Goal: Task Accomplishment & Management: Complete application form

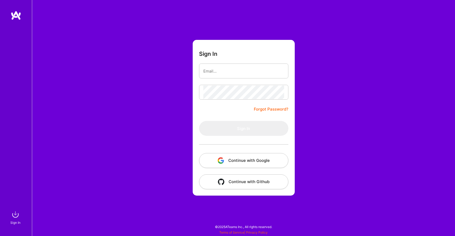
click at [213, 71] on input "email" at bounding box center [243, 71] width 81 height 14
type input "[EMAIL_ADDRESS][DOMAIN_NAME]"
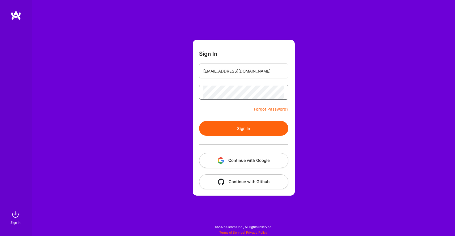
click at [199, 121] on button "Sign In" at bounding box center [243, 128] width 89 height 15
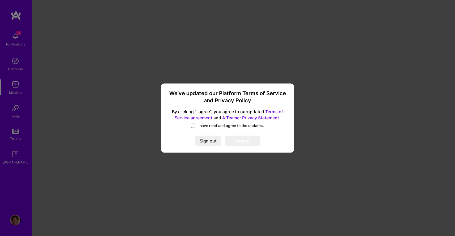
click at [193, 126] on span at bounding box center [193, 125] width 4 height 4
click at [0, 0] on input "I have read and agree to the updates." at bounding box center [0, 0] width 0 height 0
click at [247, 141] on button "I agree" at bounding box center [242, 140] width 35 height 11
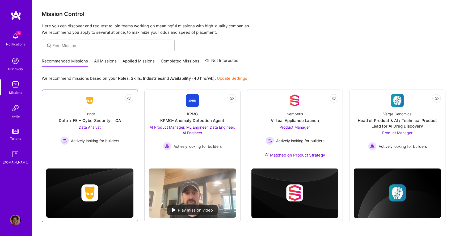
scroll to position [20, 0]
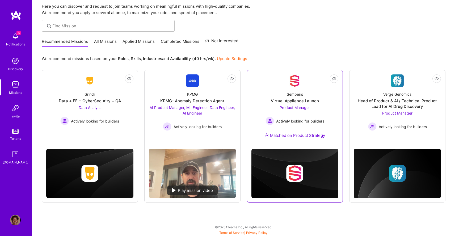
click at [302, 108] on span "Product Manager" at bounding box center [294, 107] width 30 height 5
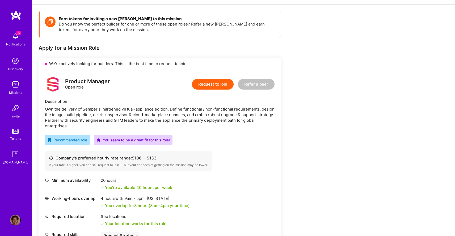
scroll to position [18, 0]
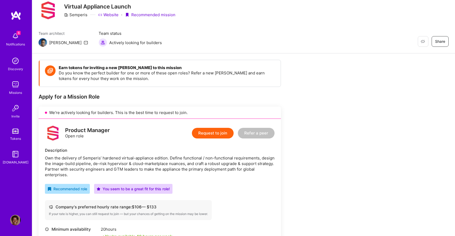
click at [216, 132] on button "Request to join" at bounding box center [213, 133] width 42 height 11
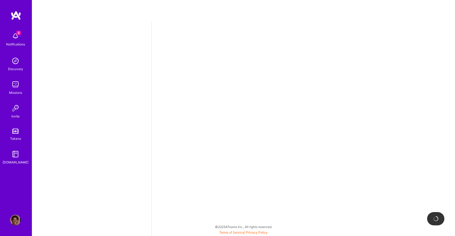
select select "US"
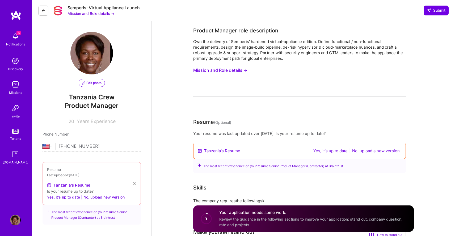
click at [326, 152] on button "Yes, it's up to date" at bounding box center [329, 151] width 37 height 6
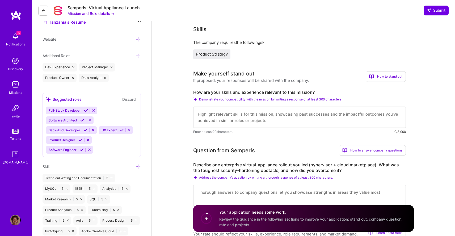
drag, startPoint x: 266, startPoint y: 122, endPoint x: 201, endPoint y: 111, distance: 65.9
click at [201, 111] on textarea at bounding box center [299, 116] width 212 height 21
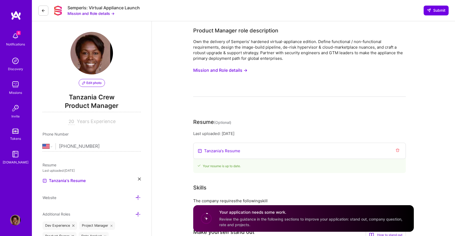
click at [213, 71] on button "Mission and Role details →" at bounding box center [220, 70] width 54 height 10
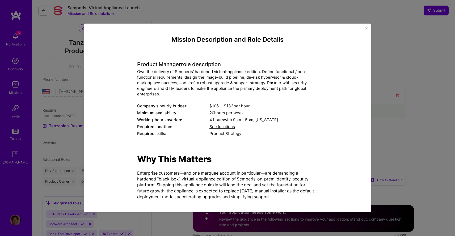
scroll to position [54, 0]
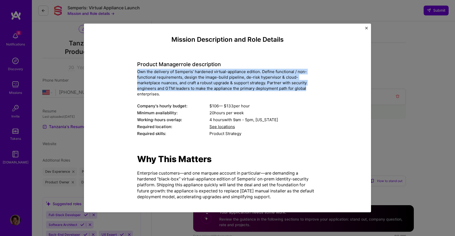
drag, startPoint x: 137, startPoint y: 72, endPoint x: 309, endPoint y: 86, distance: 172.4
click at [309, 86] on div "Own the delivery of Semperis’ hardened virtual-appliance edition. Define functi…" at bounding box center [227, 83] width 181 height 28
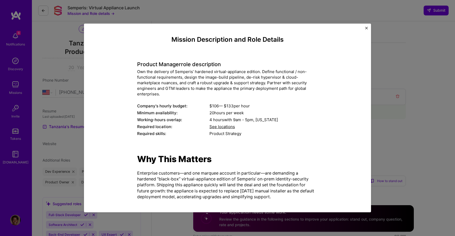
click at [366, 25] on div "Mission Description and Role Details Product Manager role description Own the d…" at bounding box center [227, 118] width 287 height 189
click at [366, 28] on img "Close" at bounding box center [366, 28] width 3 height 3
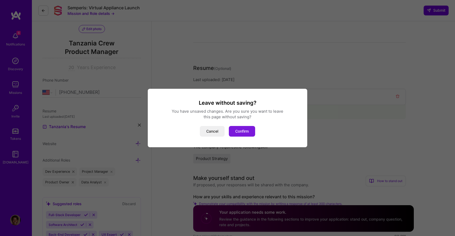
click at [235, 130] on button "Confirm" at bounding box center [242, 131] width 26 height 11
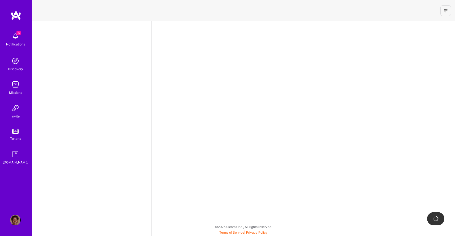
select select "US"
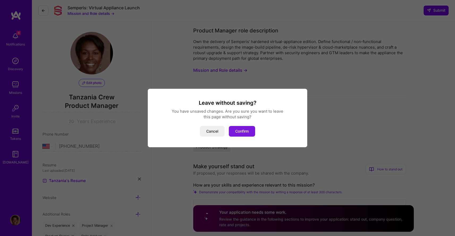
click at [244, 132] on button "Confirm" at bounding box center [242, 131] width 26 height 11
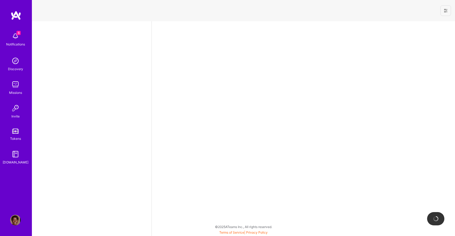
select select "US"
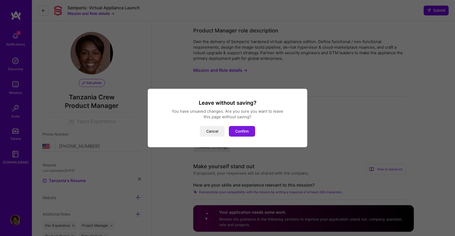
click at [244, 132] on button "Confirm" at bounding box center [242, 131] width 26 height 11
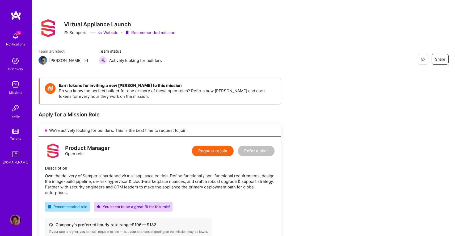
click at [16, 37] on img at bounding box center [15, 36] width 11 height 11
click at [12, 64] on img at bounding box center [15, 60] width 11 height 11
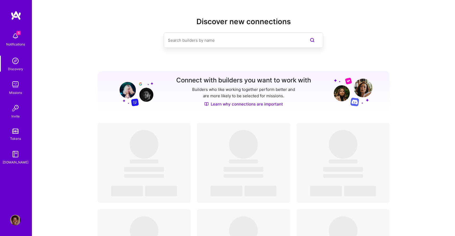
click at [18, 38] on img at bounding box center [15, 36] width 11 height 11
click at [18, 38] on div "6 Notifications Discovery Missions Invite Tokens [DOMAIN_NAME]" at bounding box center [16, 97] width 32 height 135
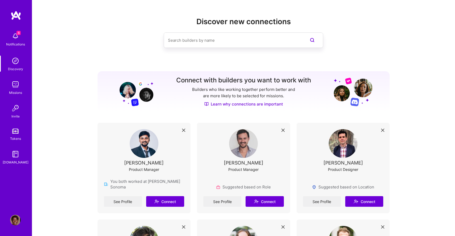
click at [15, 14] on img at bounding box center [16, 16] width 11 height 10
